Goal: Navigation & Orientation: Find specific page/section

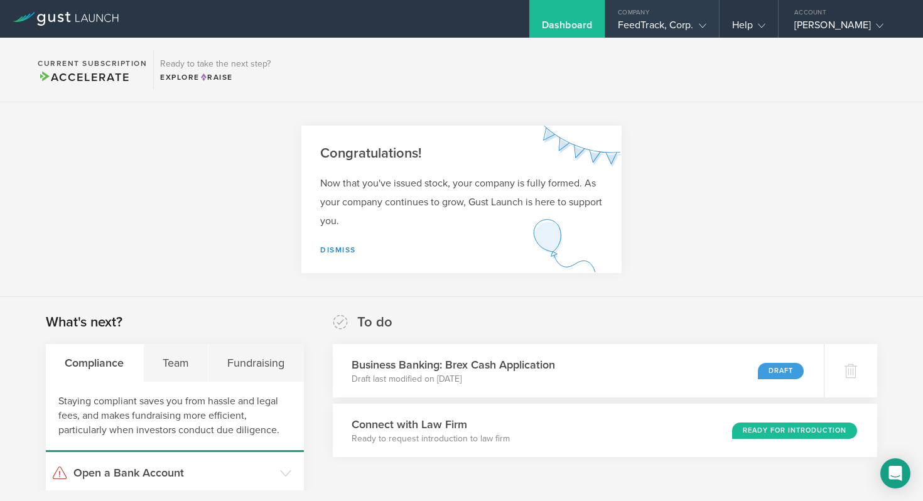
click at [673, 21] on div "FeedTrack, Corp." at bounding box center [662, 28] width 89 height 19
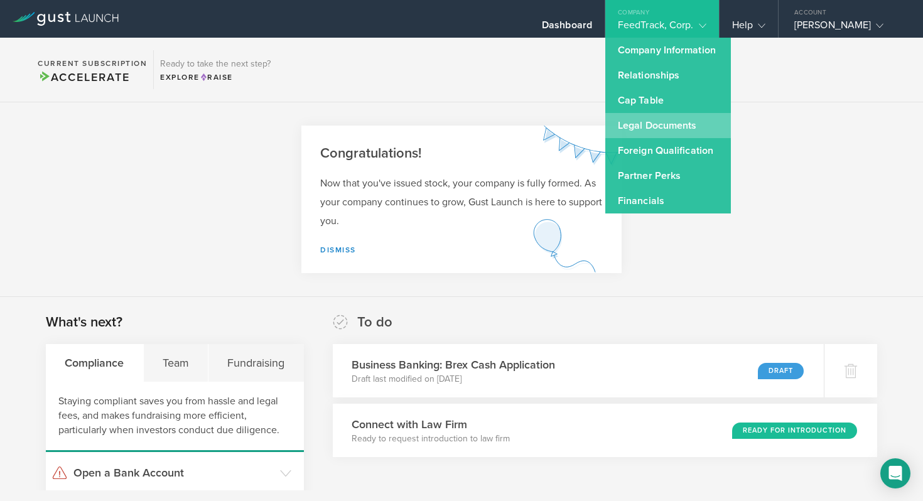
click at [699, 136] on link "Legal Documents" at bounding box center [668, 125] width 126 height 25
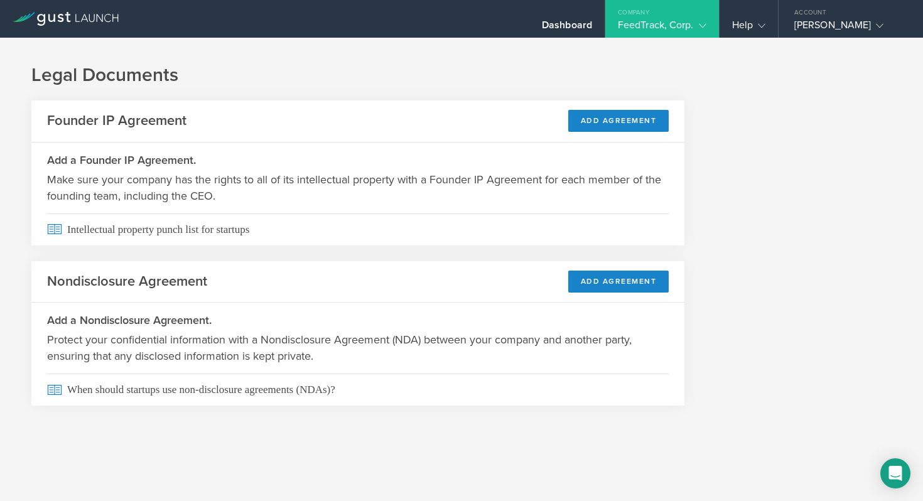
click at [645, 10] on div "Company" at bounding box center [662, 9] width 114 height 19
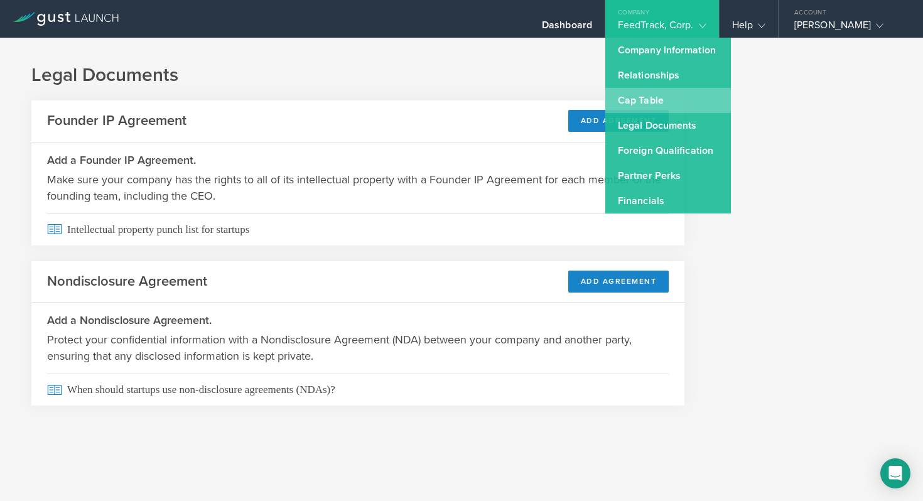
click at [695, 92] on link "Cap Table" at bounding box center [668, 100] width 126 height 25
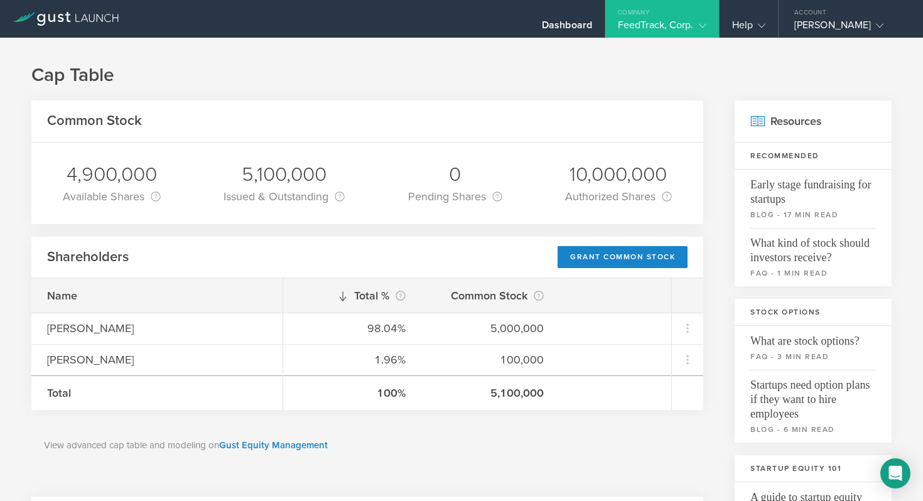
click at [681, 19] on div "FeedTrack, Corp." at bounding box center [662, 28] width 89 height 19
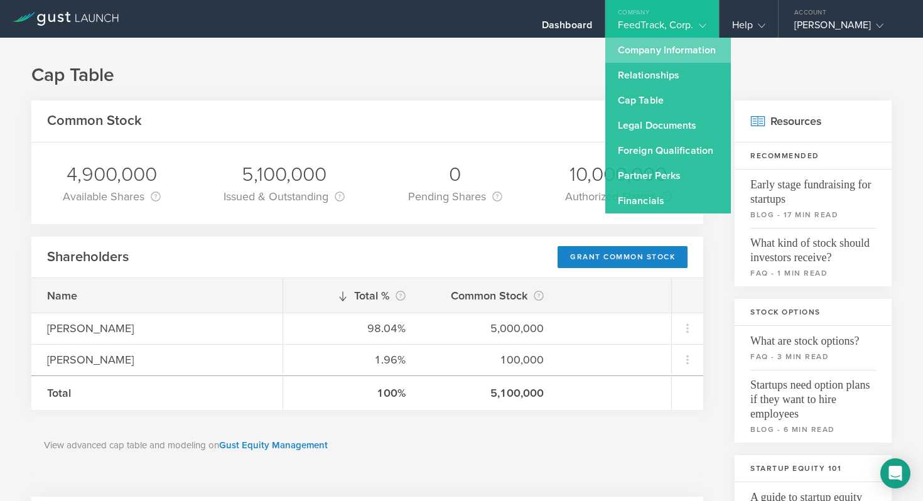
click at [701, 57] on link "Company Information" at bounding box center [668, 50] width 126 height 25
